Goal: Information Seeking & Learning: Learn about a topic

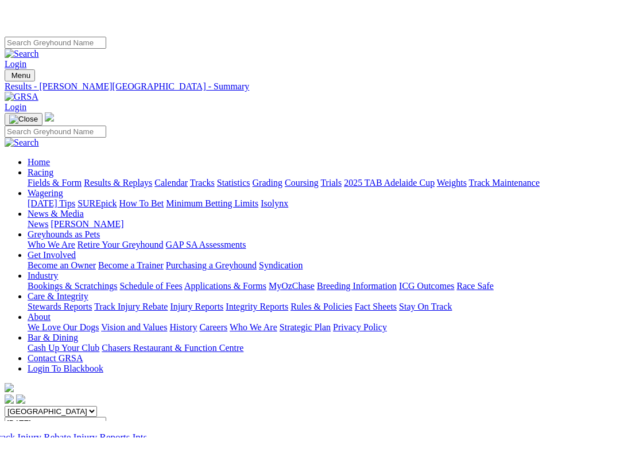
scroll to position [221, 0]
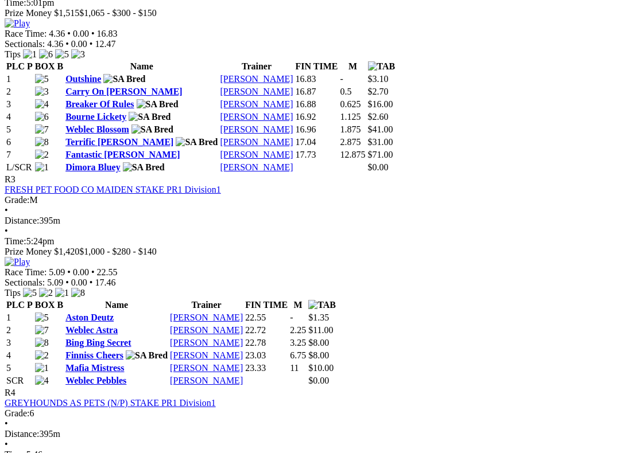
scroll to position [858, 0]
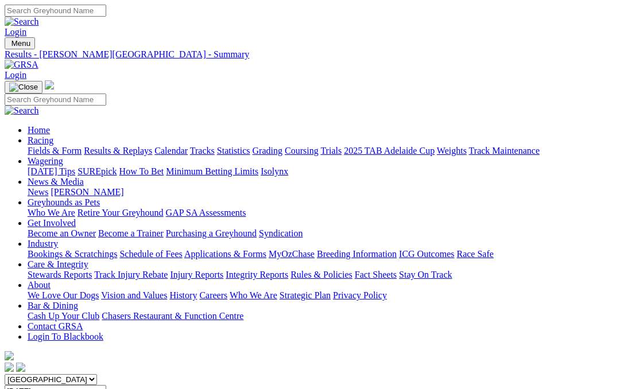
scroll to position [891, 0]
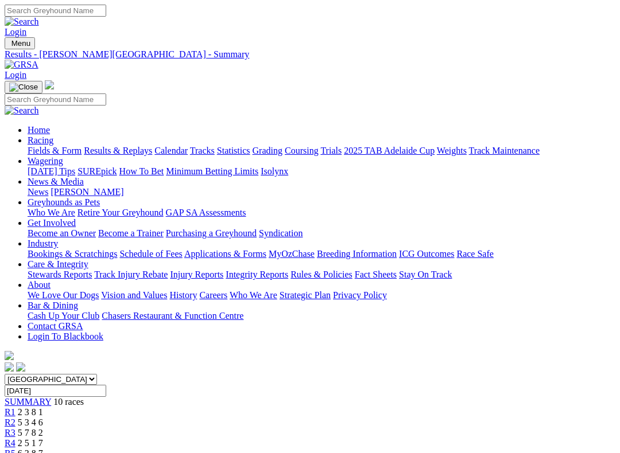
click at [318, 146] on link "Coursing" at bounding box center [302, 151] width 34 height 10
